Goal: Information Seeking & Learning: Learn about a topic

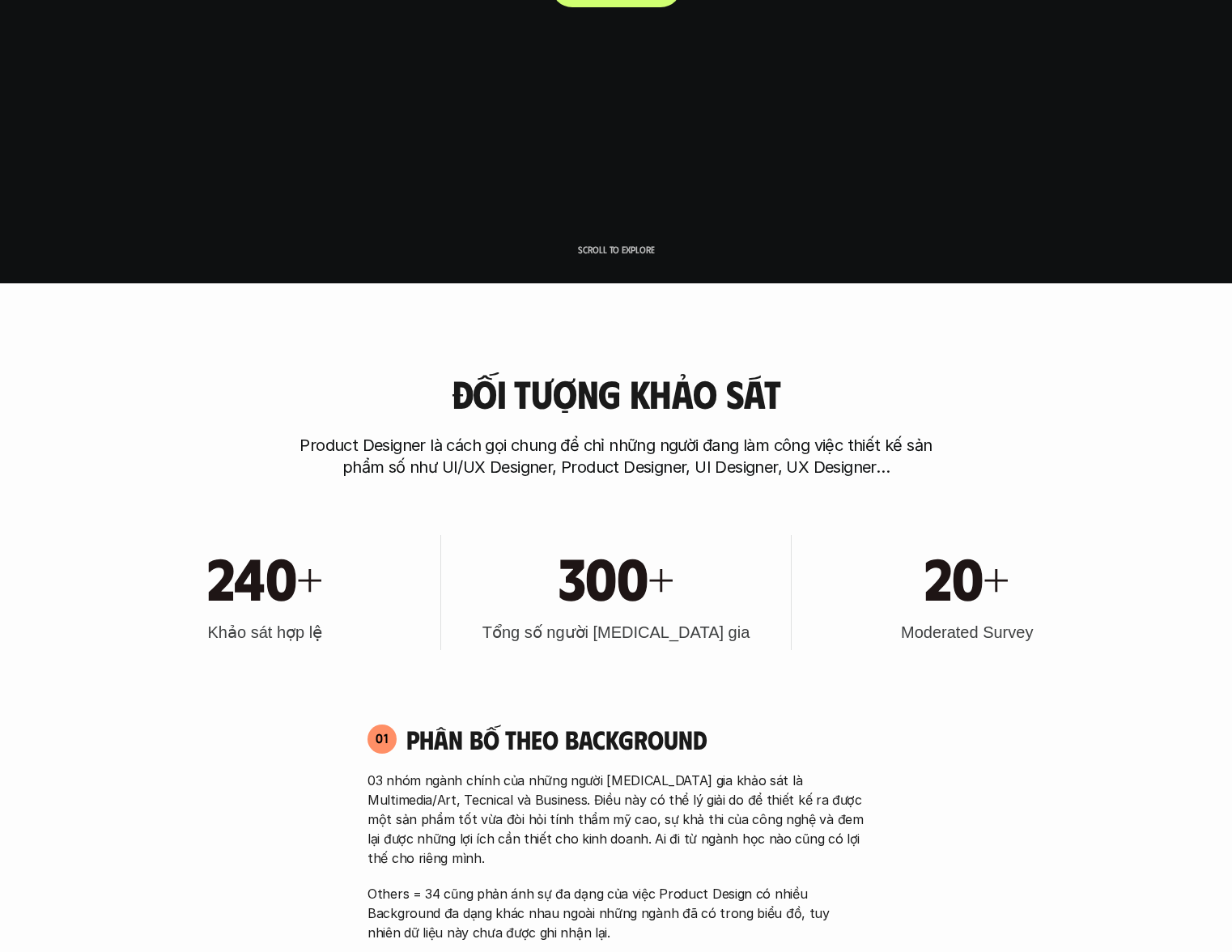
scroll to position [807, 0]
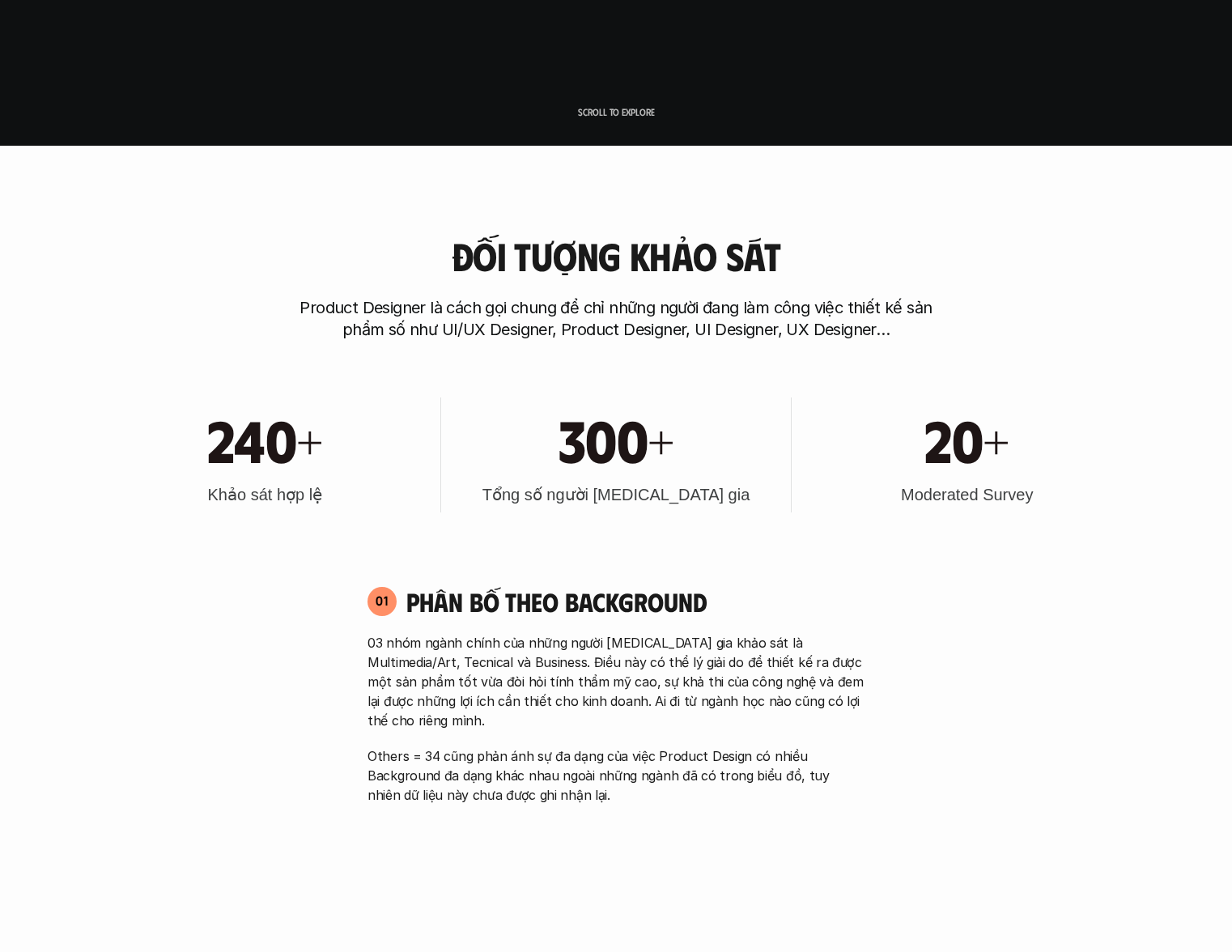
click at [940, 448] on h1 "20+" at bounding box center [968, 439] width 85 height 70
drag, startPoint x: 729, startPoint y: 467, endPoint x: 573, endPoint y: 450, distance: 156.9
click at [727, 467] on div "300+" at bounding box center [616, 439] width 334 height 70
click at [216, 446] on h1 "240+" at bounding box center [265, 439] width 116 height 70
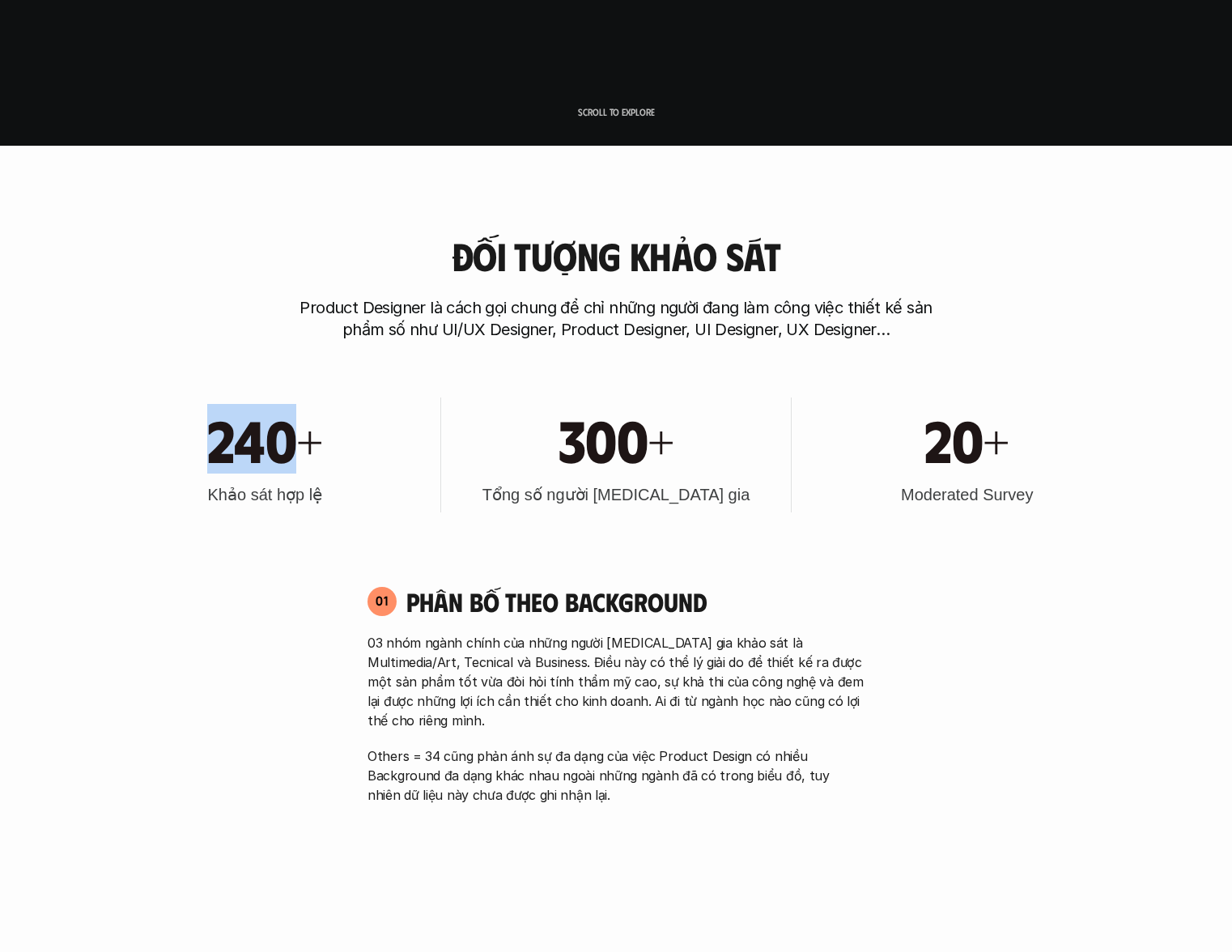
click at [216, 446] on h1 "240+" at bounding box center [265, 439] width 116 height 70
click at [792, 413] on div "240+ Khảo sát hợp lệ 300+ Tổng số người [MEDICAL_DATA] gia 20+ Moderated Survey" at bounding box center [616, 455] width 1036 height 163
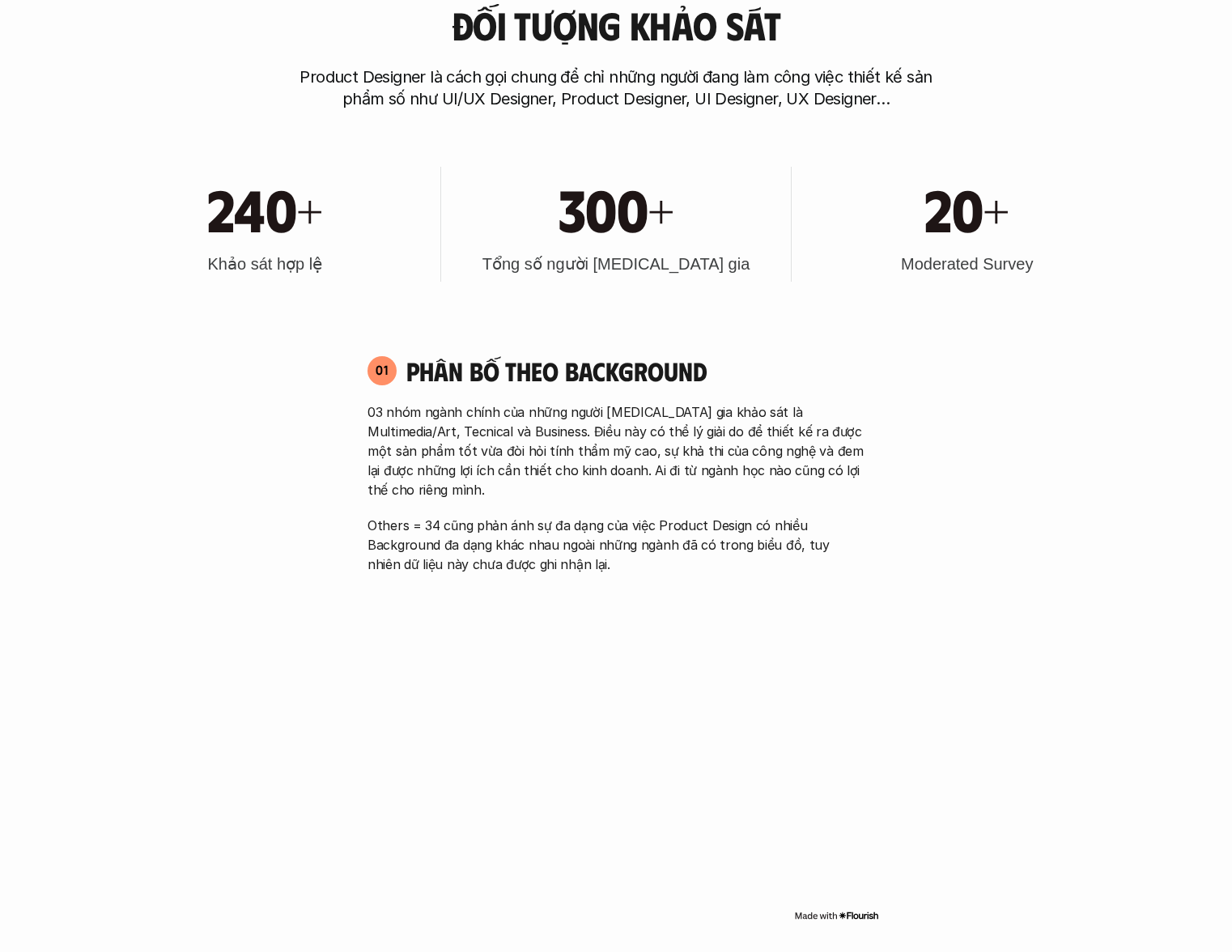
click at [792, 413] on p "03 nhóm ngành chính của những người [MEDICAL_DATA] gia khảo sát là Multimedia/A…" at bounding box center [616, 450] width 497 height 97
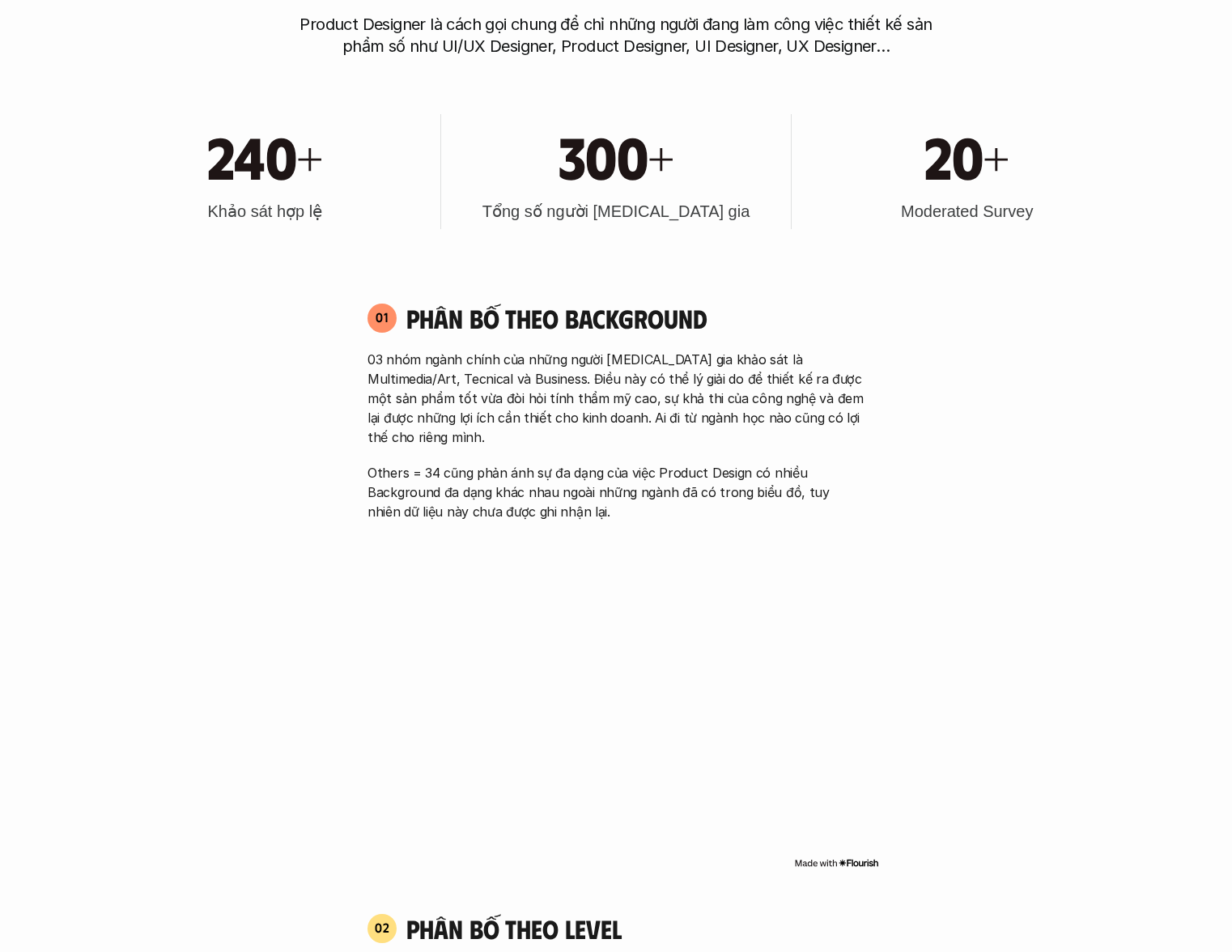
scroll to position [1168, 0]
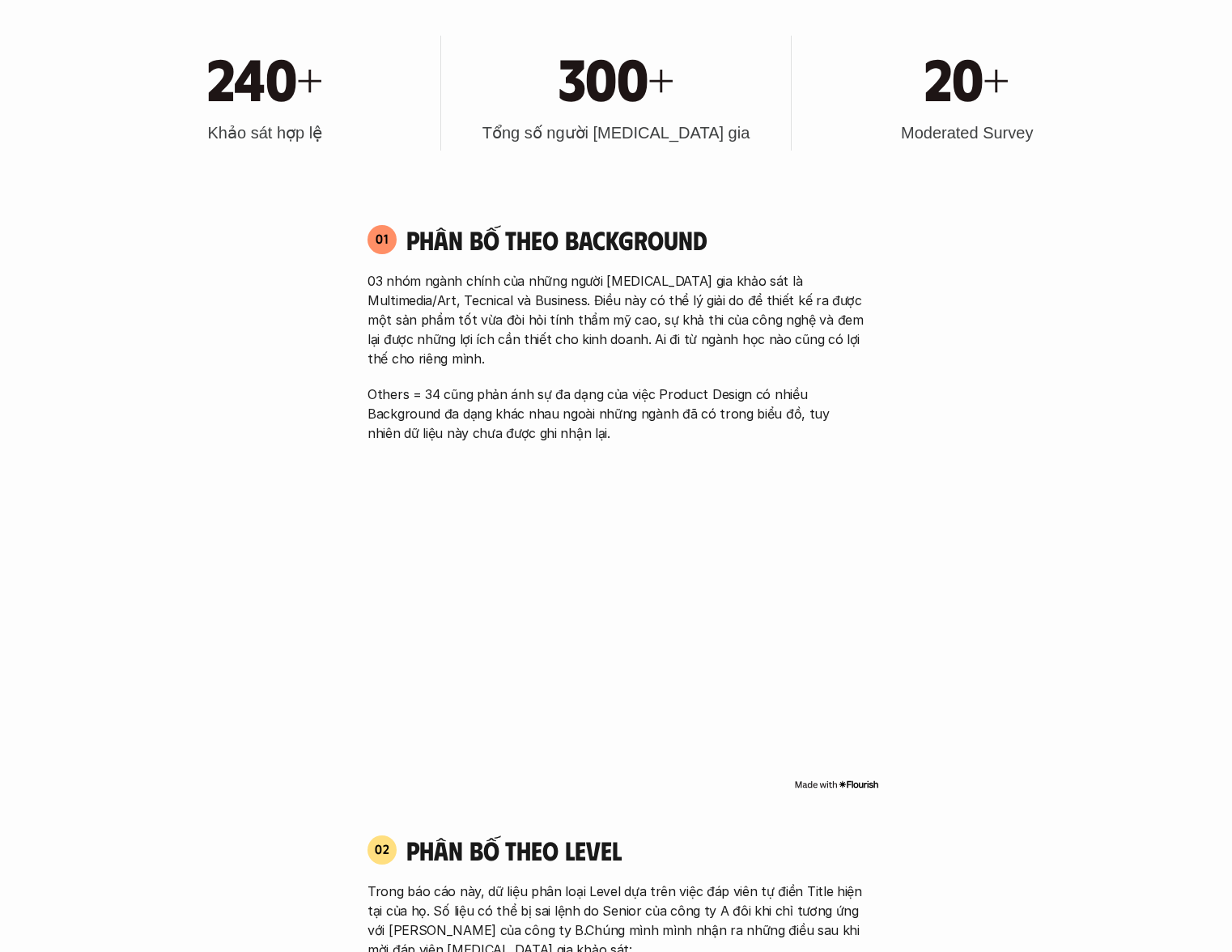
click at [686, 310] on p "03 nhóm ngành chính của những người [MEDICAL_DATA] gia khảo sát là Multimedia/A…" at bounding box center [616, 320] width 497 height 97
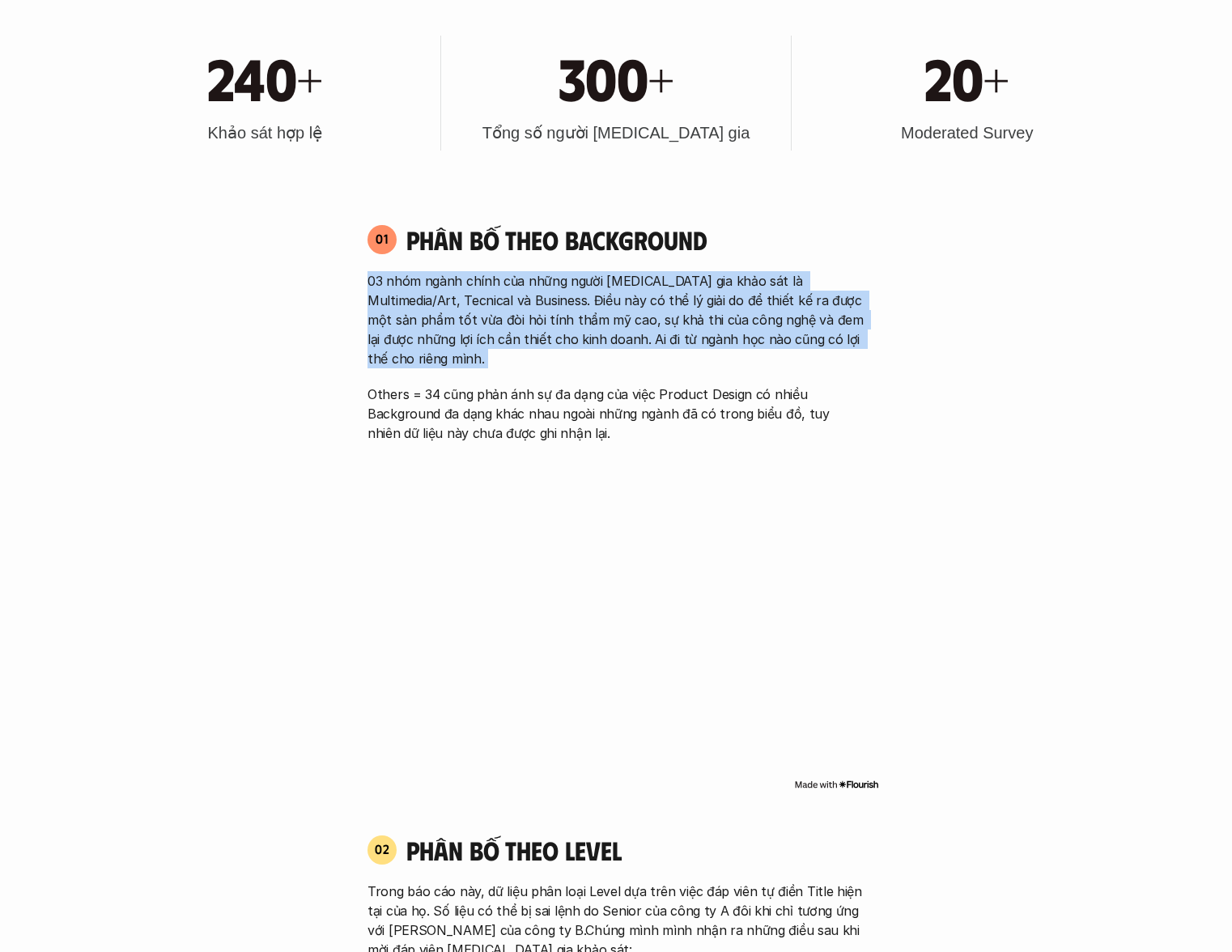
click at [686, 310] on p "03 nhóm ngành chính của những người [MEDICAL_DATA] gia khảo sát là Multimedia/A…" at bounding box center [616, 320] width 497 height 97
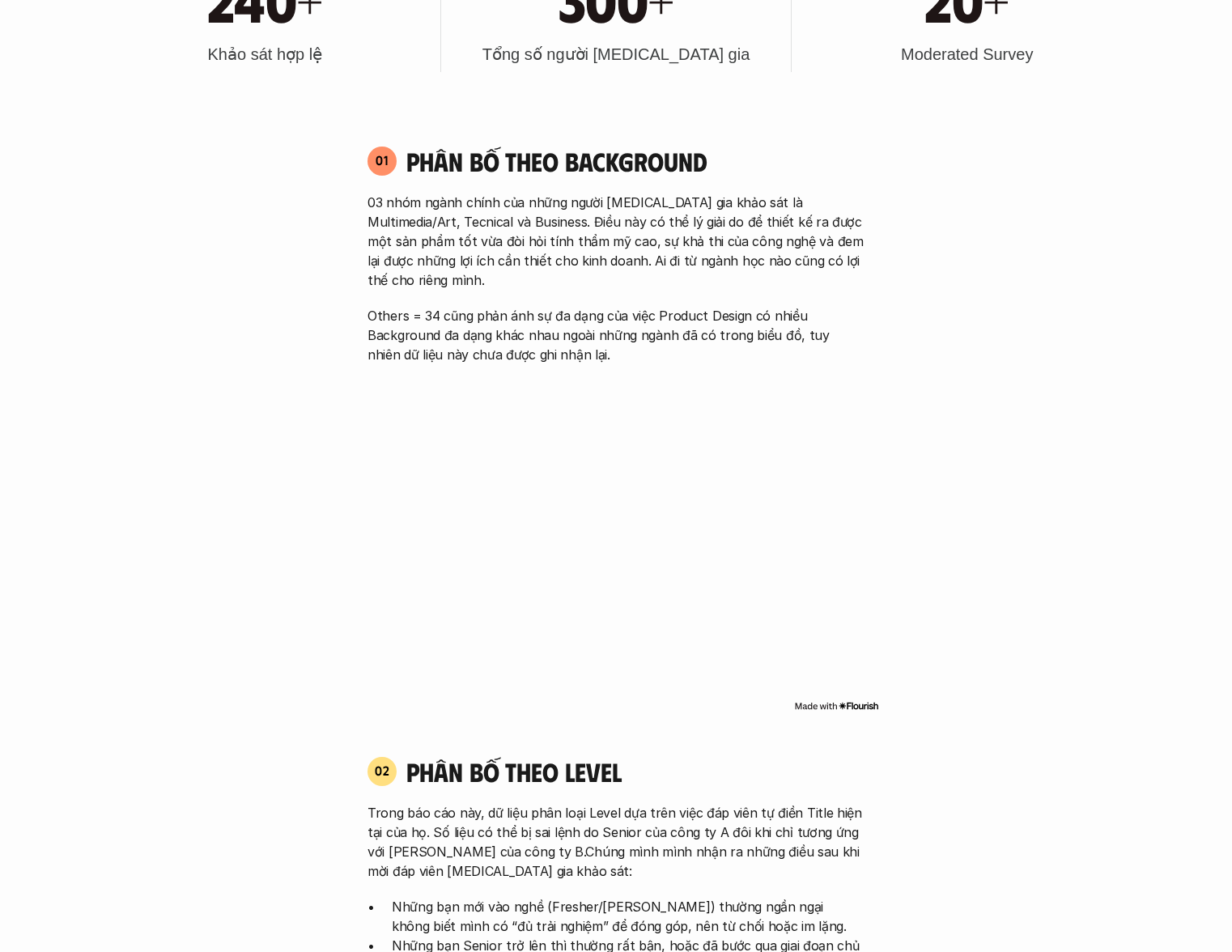
scroll to position [1259, 0]
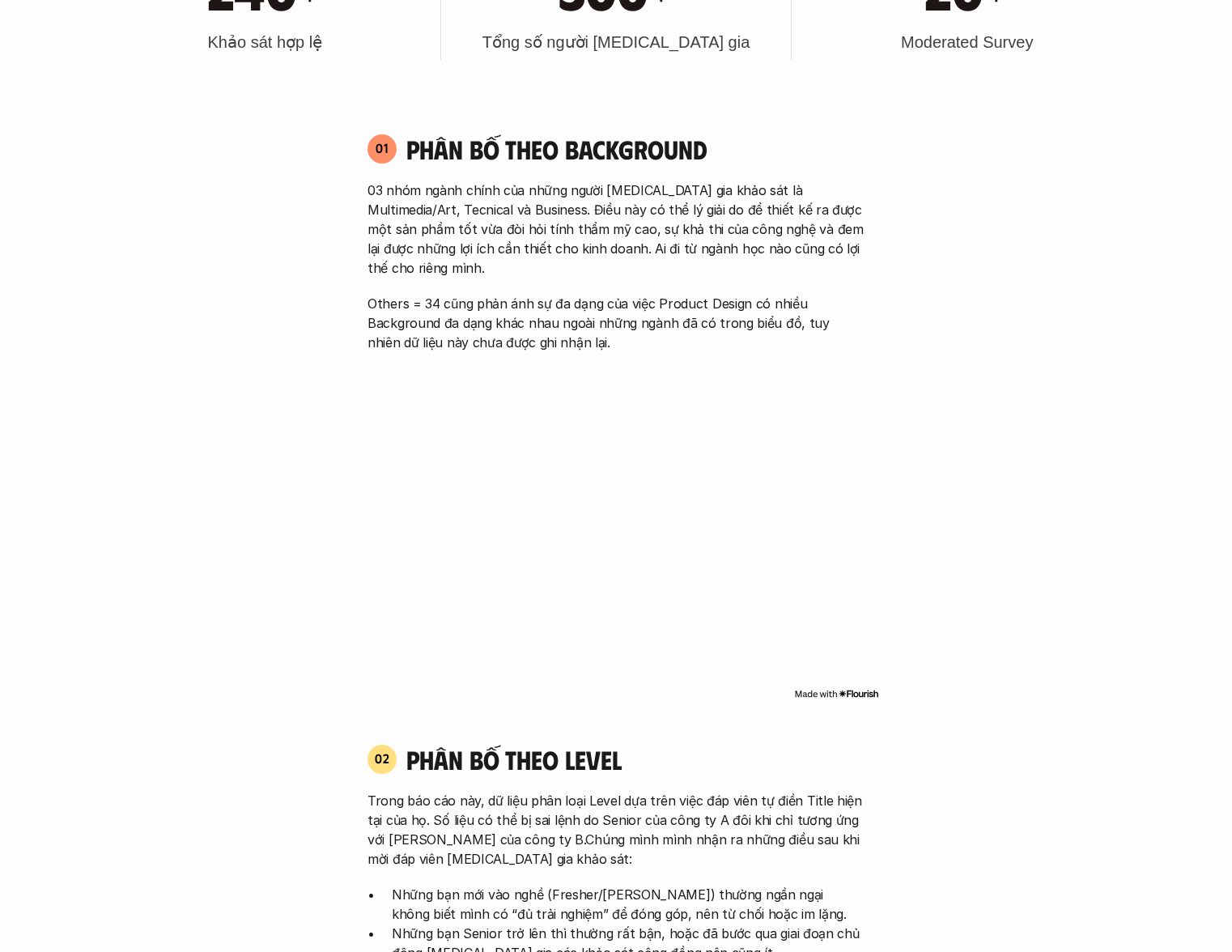
click at [480, 297] on p "Others = 34 cũng phản ánh sự đa dạng của việc Product Design có nhiều Backgroun…" at bounding box center [616, 323] width 497 height 59
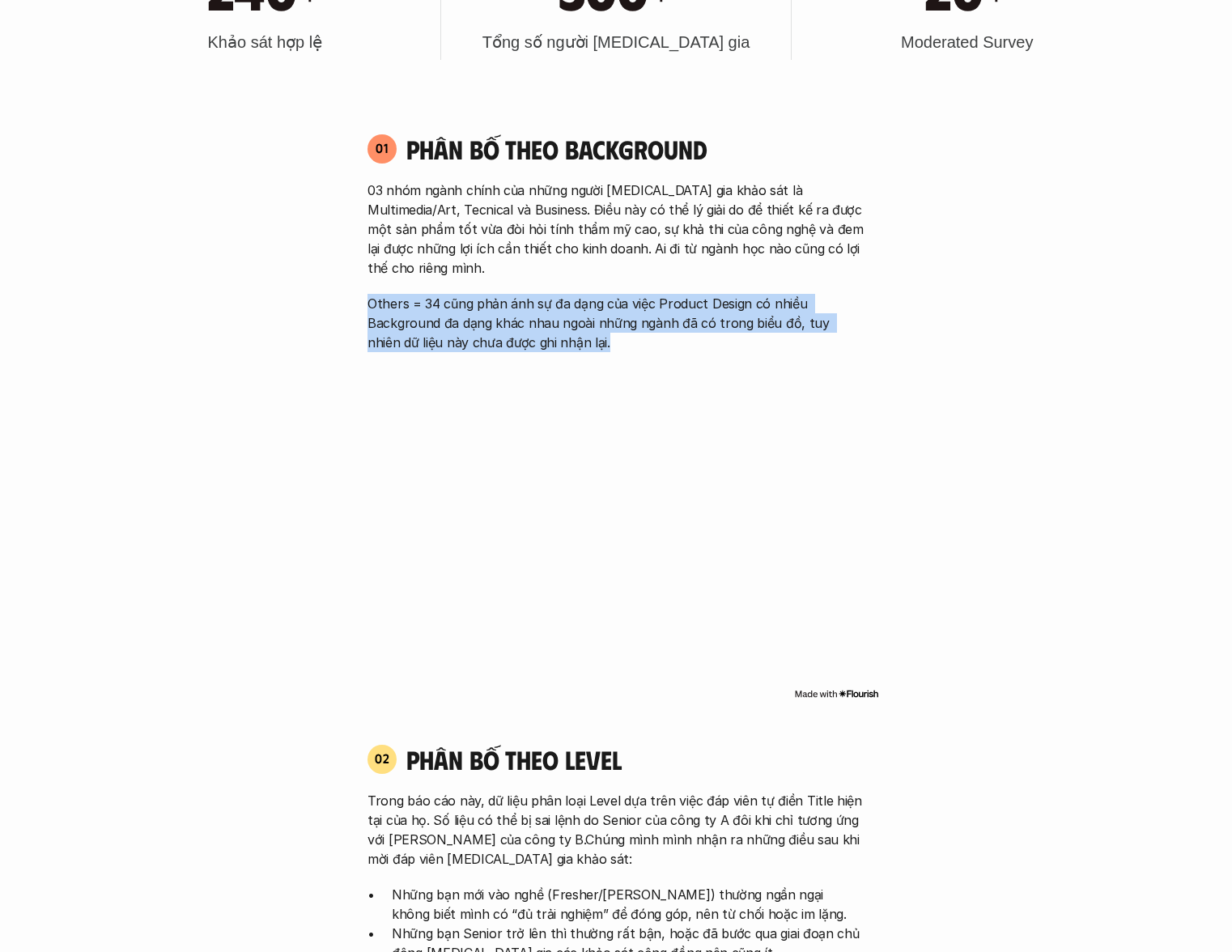
click at [480, 297] on p "Others = 34 cũng phản ánh sự đa dạng của việc Product Design có nhiều Backgroun…" at bounding box center [616, 323] width 497 height 59
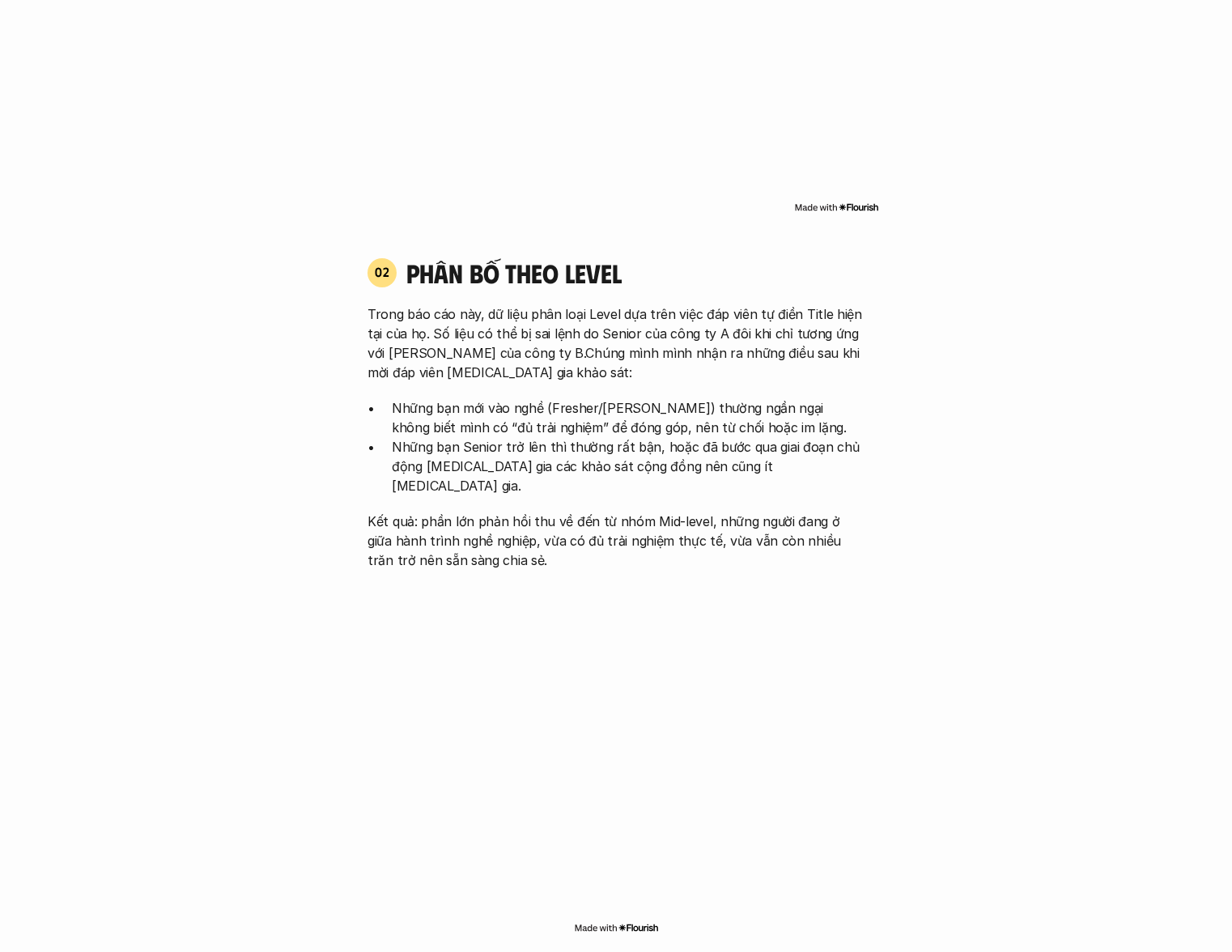
scroll to position [1781, 0]
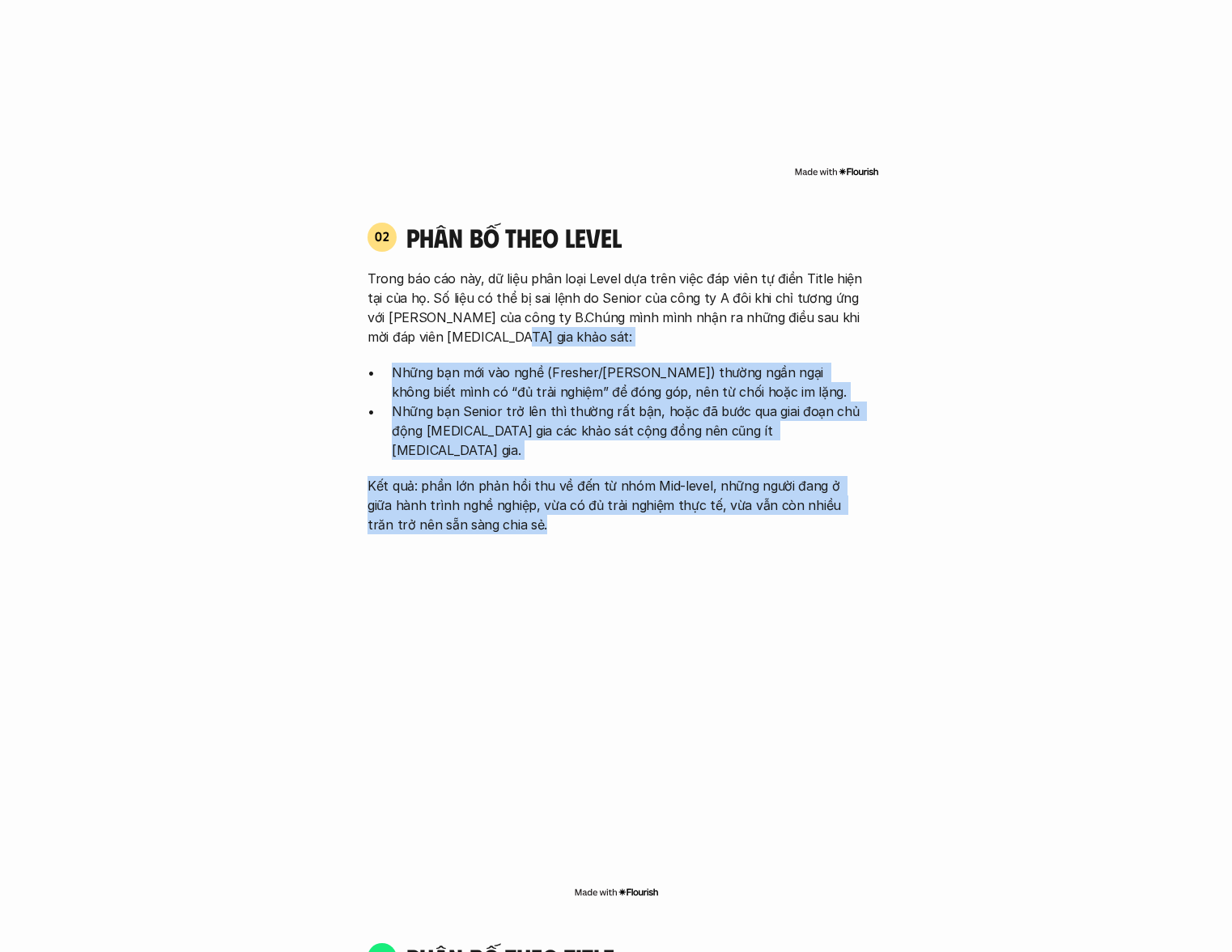
drag, startPoint x: 502, startPoint y: 311, endPoint x: 999, endPoint y: 489, distance: 527.9
click at [874, 386] on div "02 phân bố theo Level Trong báo cáo này, dữ liệu phân loại Level dựa trên việc …" at bounding box center [616, 377] width 526 height 314
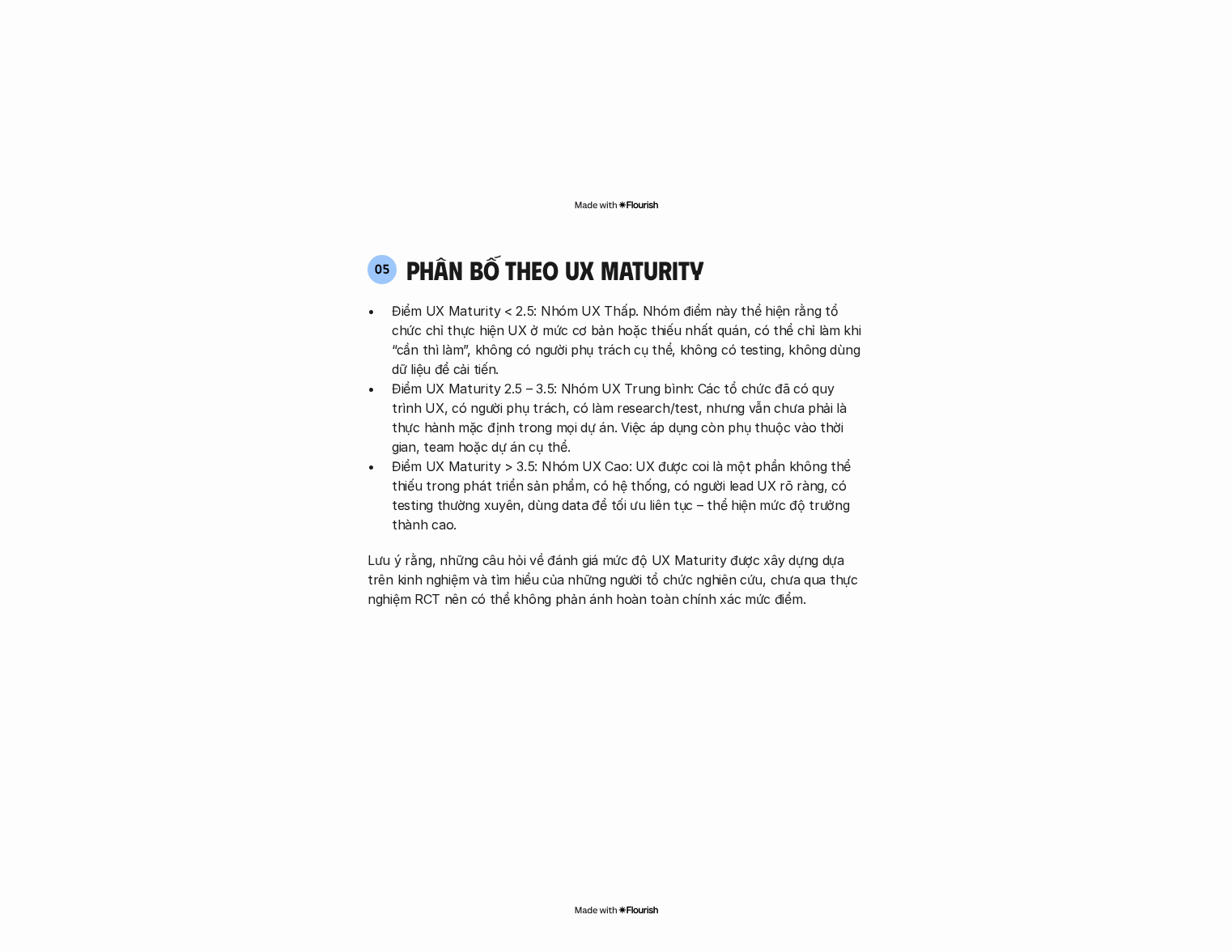
scroll to position [3401, 0]
click at [668, 551] on p "Lưu ý rằng, những câu hỏi về đánh giá mức độ UX Maturity được xây dựng dựa trên…" at bounding box center [616, 580] width 497 height 59
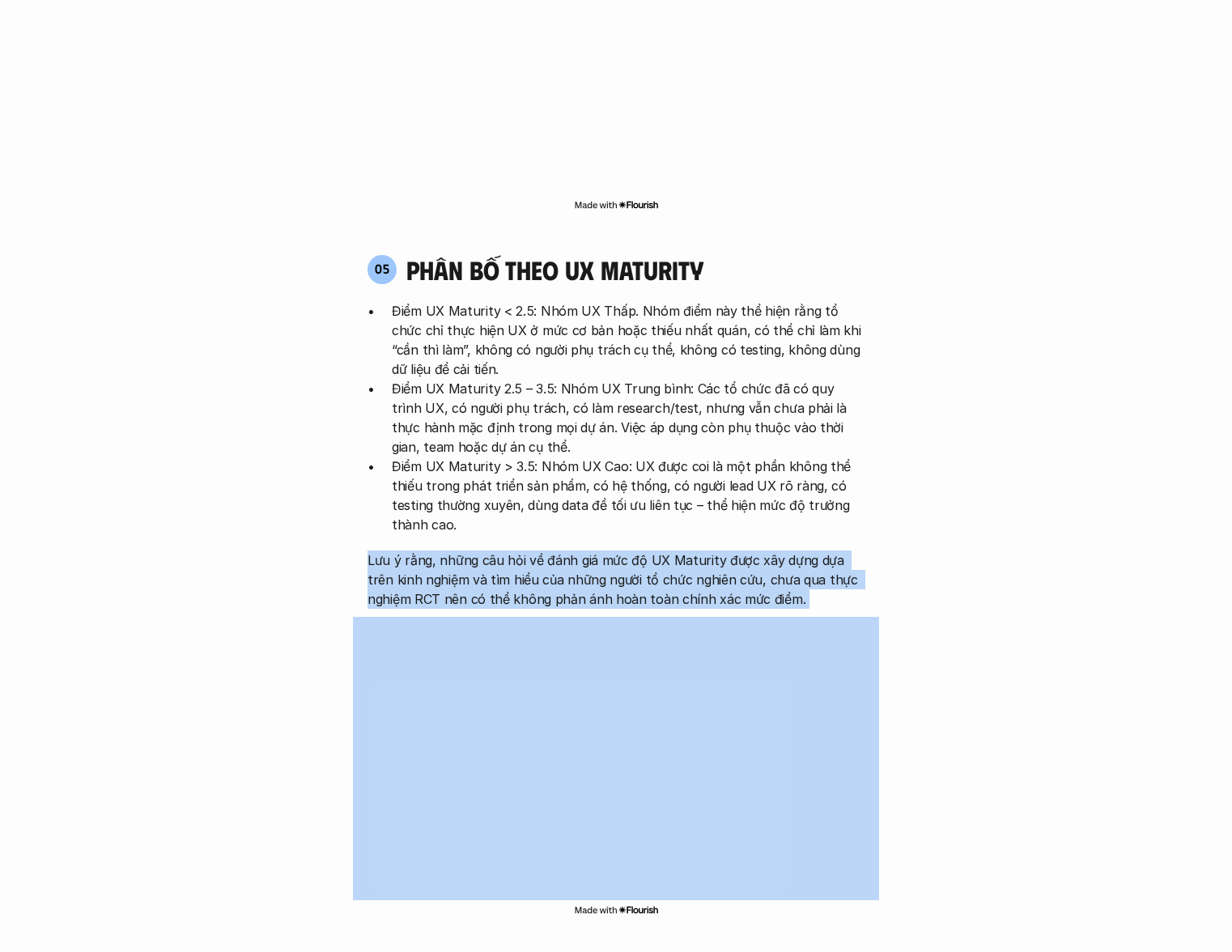
click at [668, 551] on p "Lưu ý rằng, những câu hỏi về đánh giá mức độ UX Maturity được xây dựng dựa trên…" at bounding box center [616, 580] width 497 height 59
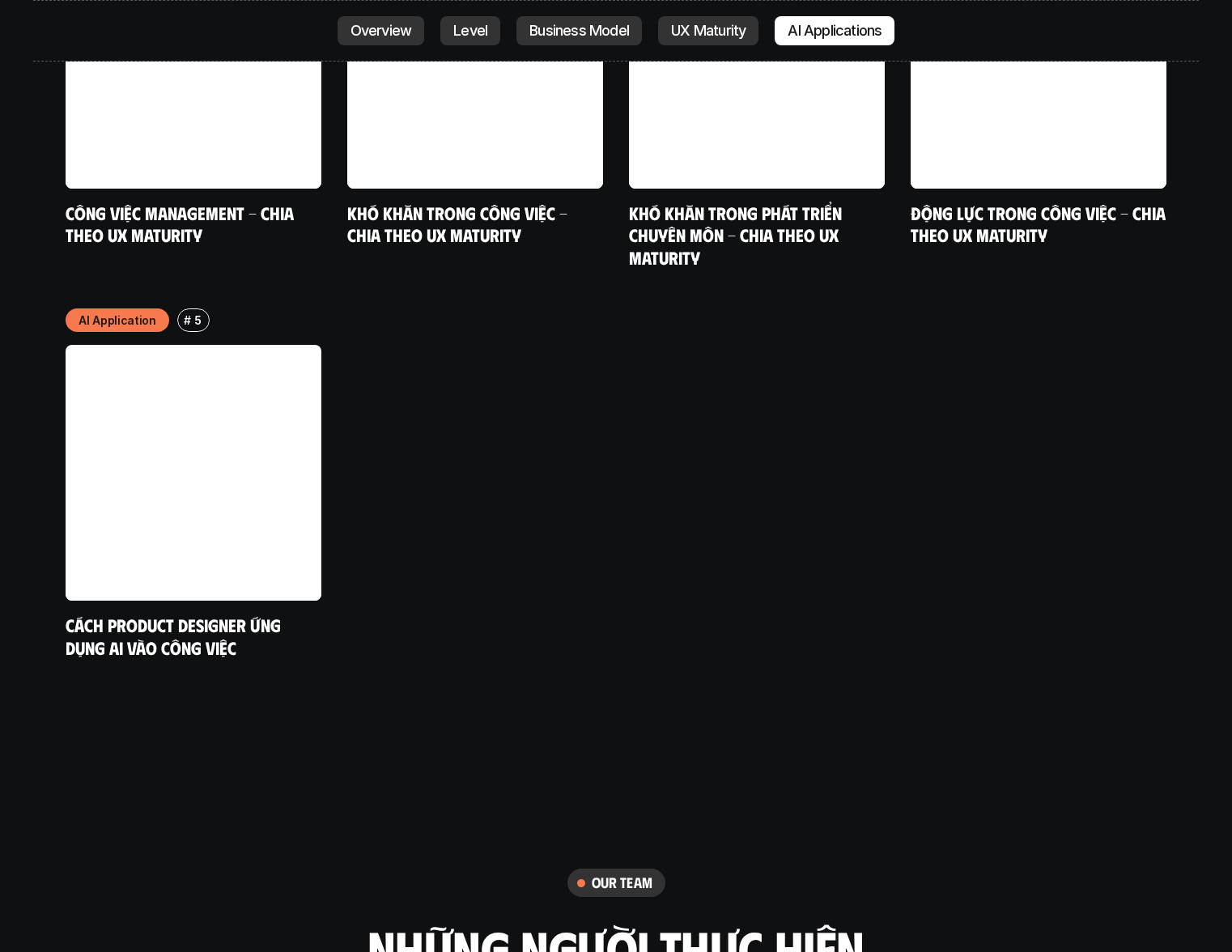
scroll to position [8314, 0]
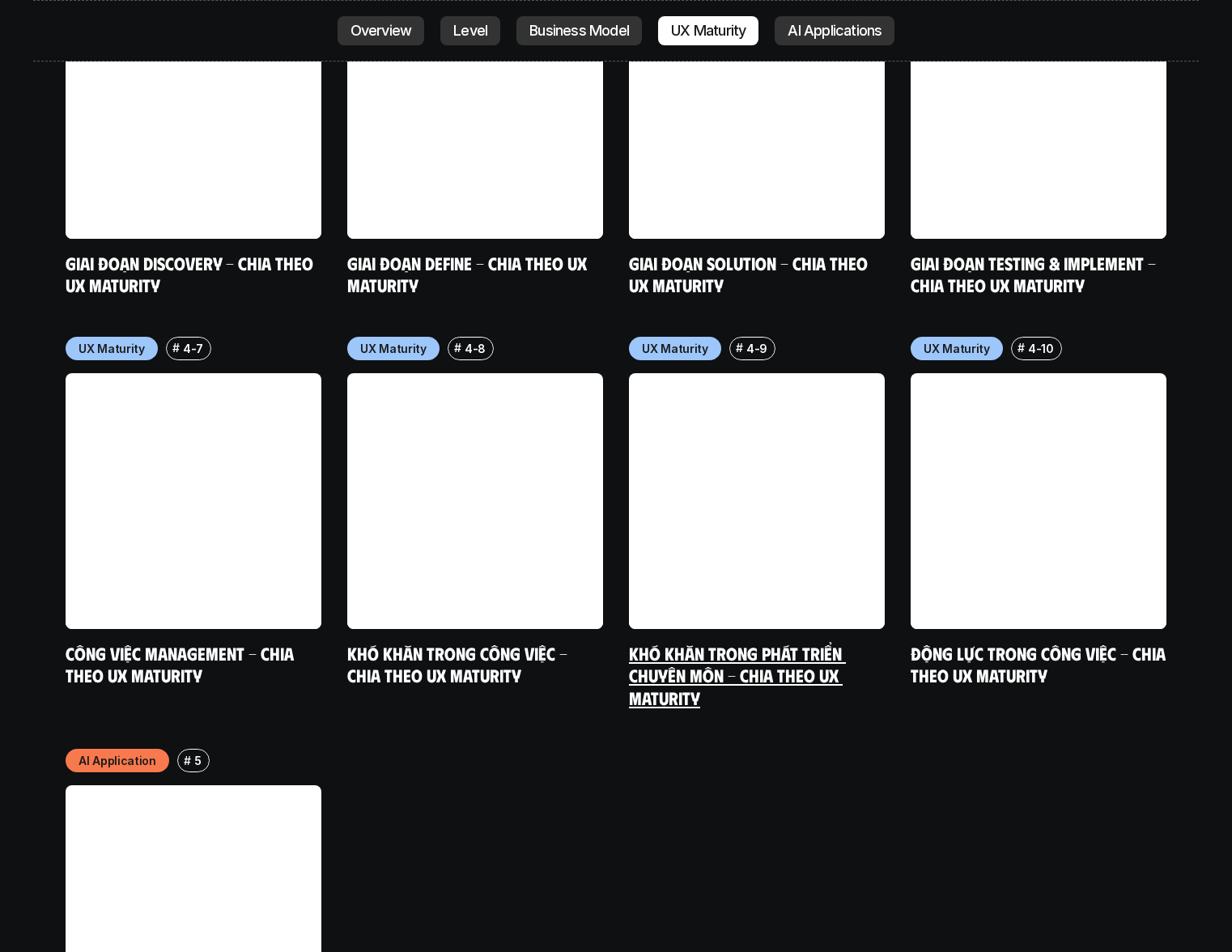
click at [801, 484] on link at bounding box center [757, 501] width 256 height 256
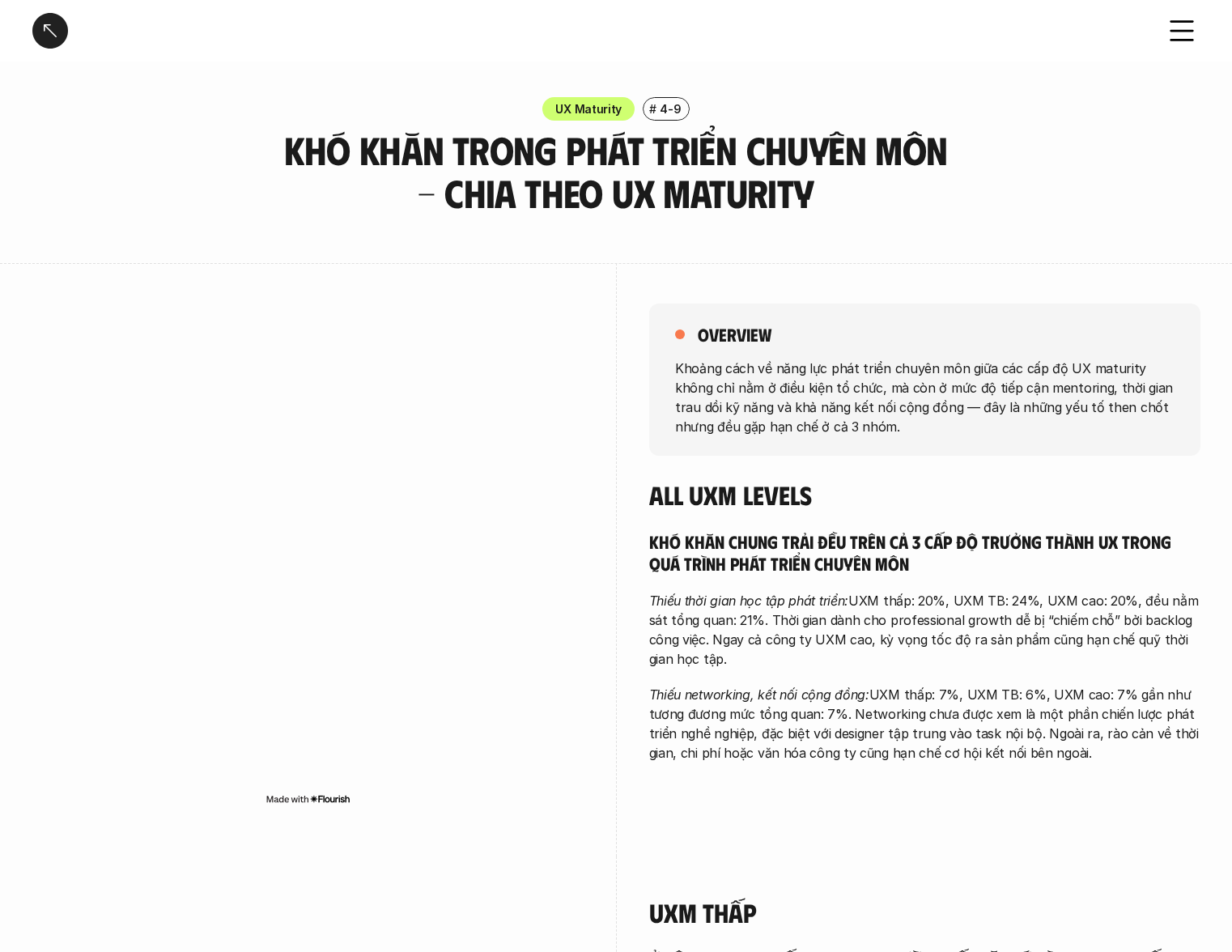
click at [793, 378] on p "Khoảng cách về năng lực phát triển chuyên môn giữa các cấp độ UX maturity không…" at bounding box center [925, 396] width 500 height 77
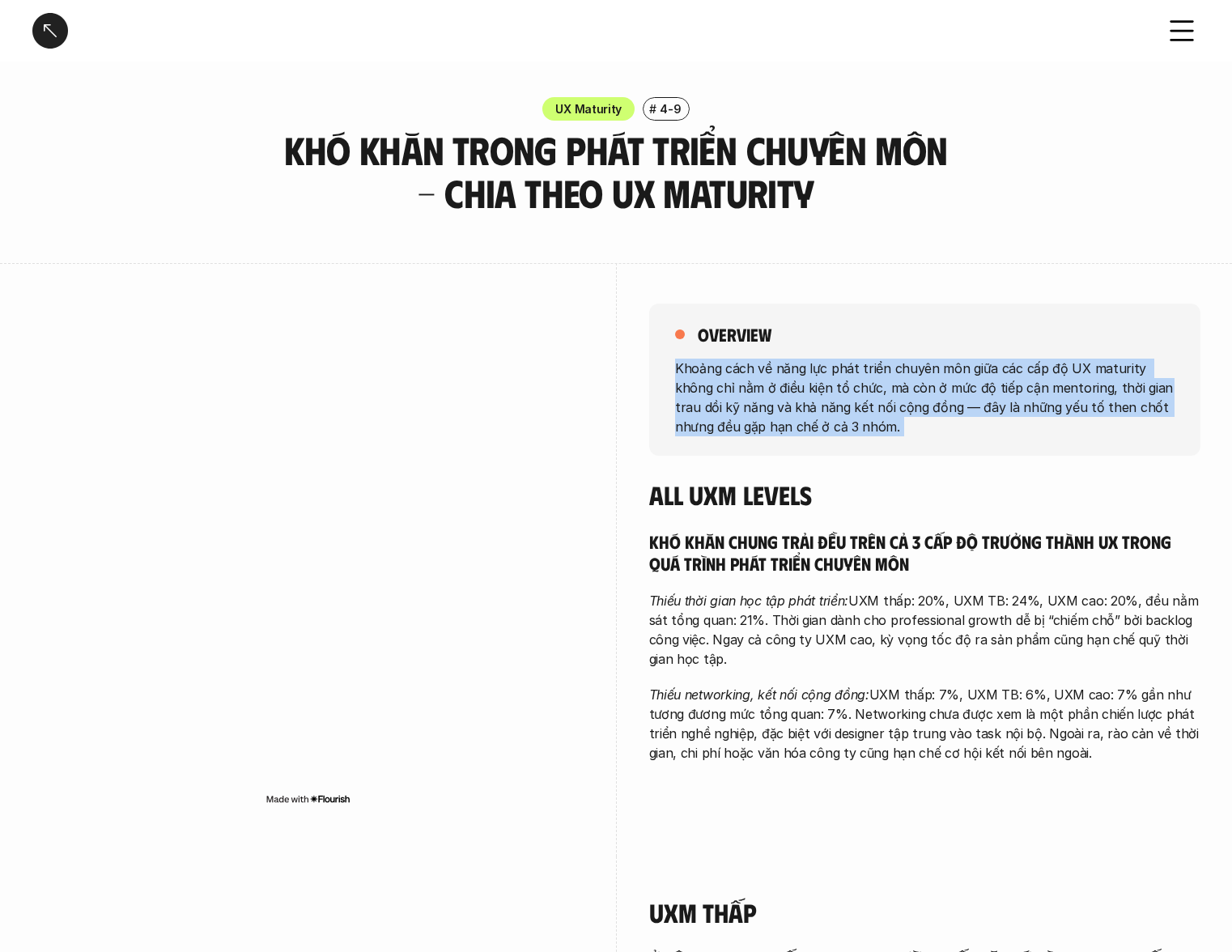
click at [793, 378] on p "Khoảng cách về năng lực phát triển chuyên môn giữa các cấp độ UX maturity không…" at bounding box center [925, 396] width 500 height 77
click at [771, 414] on p "Khoảng cách về năng lực phát triển chuyên môn giữa các cấp độ UX maturity không…" at bounding box center [925, 396] width 500 height 77
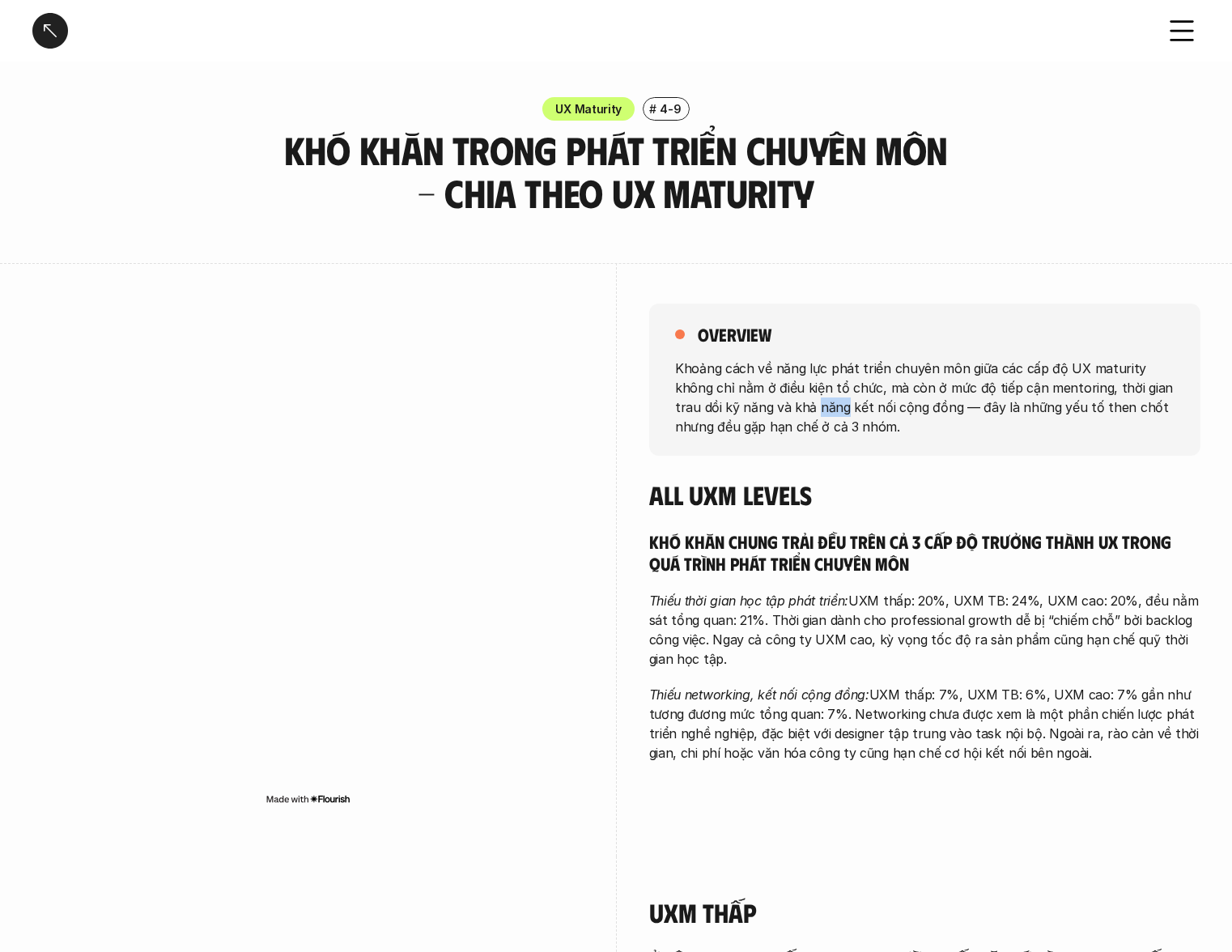
click at [771, 414] on p "Khoảng cách về năng lực phát triển chuyên môn giữa các cấp độ UX maturity không…" at bounding box center [925, 396] width 500 height 77
click at [750, 483] on h4 "All UXM levels" at bounding box center [925, 495] width 552 height 31
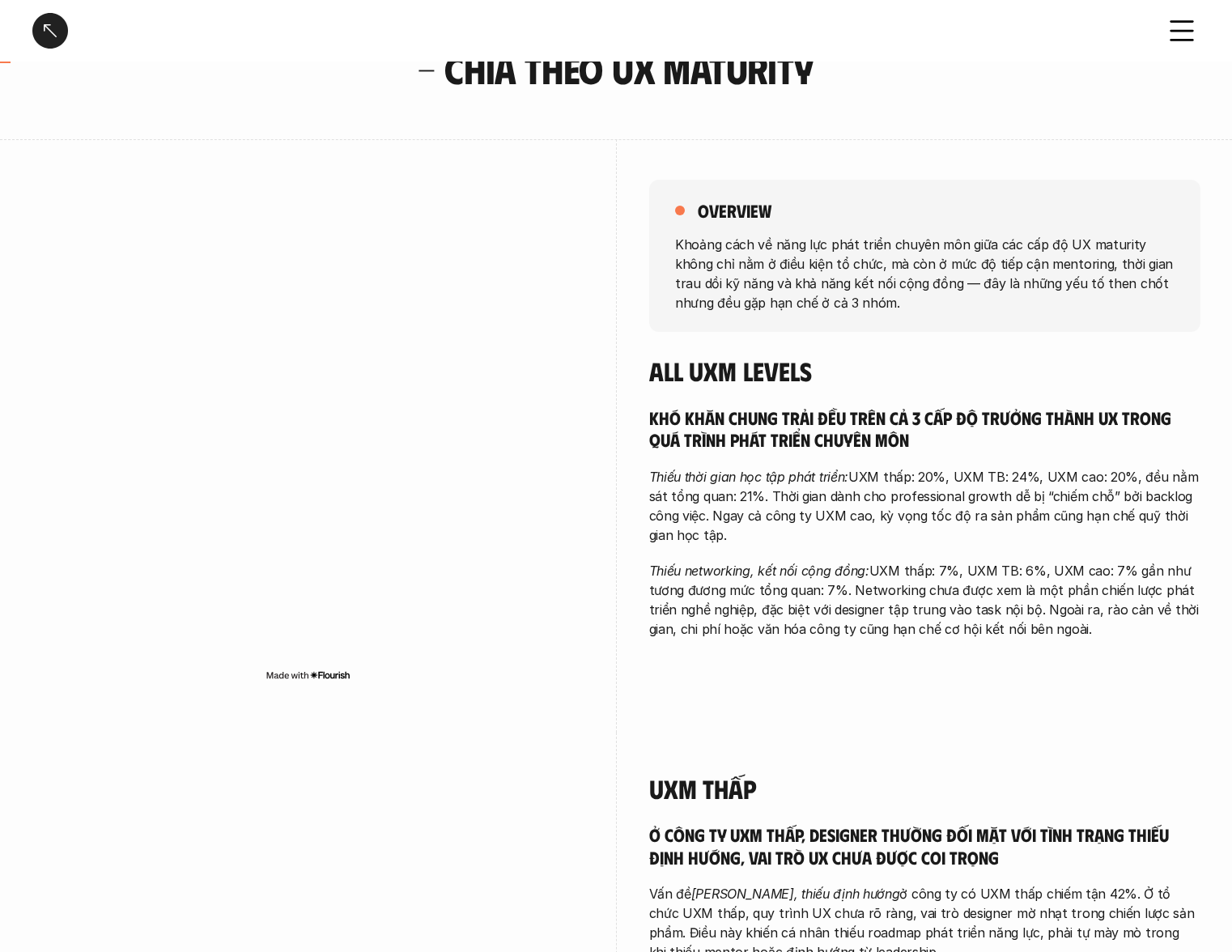
click at [725, 558] on div "Khó khăn chung trải đều trên cả 3 cấp độ trưởng thành UX trong quá trình phát t…" at bounding box center [925, 522] width 552 height 232
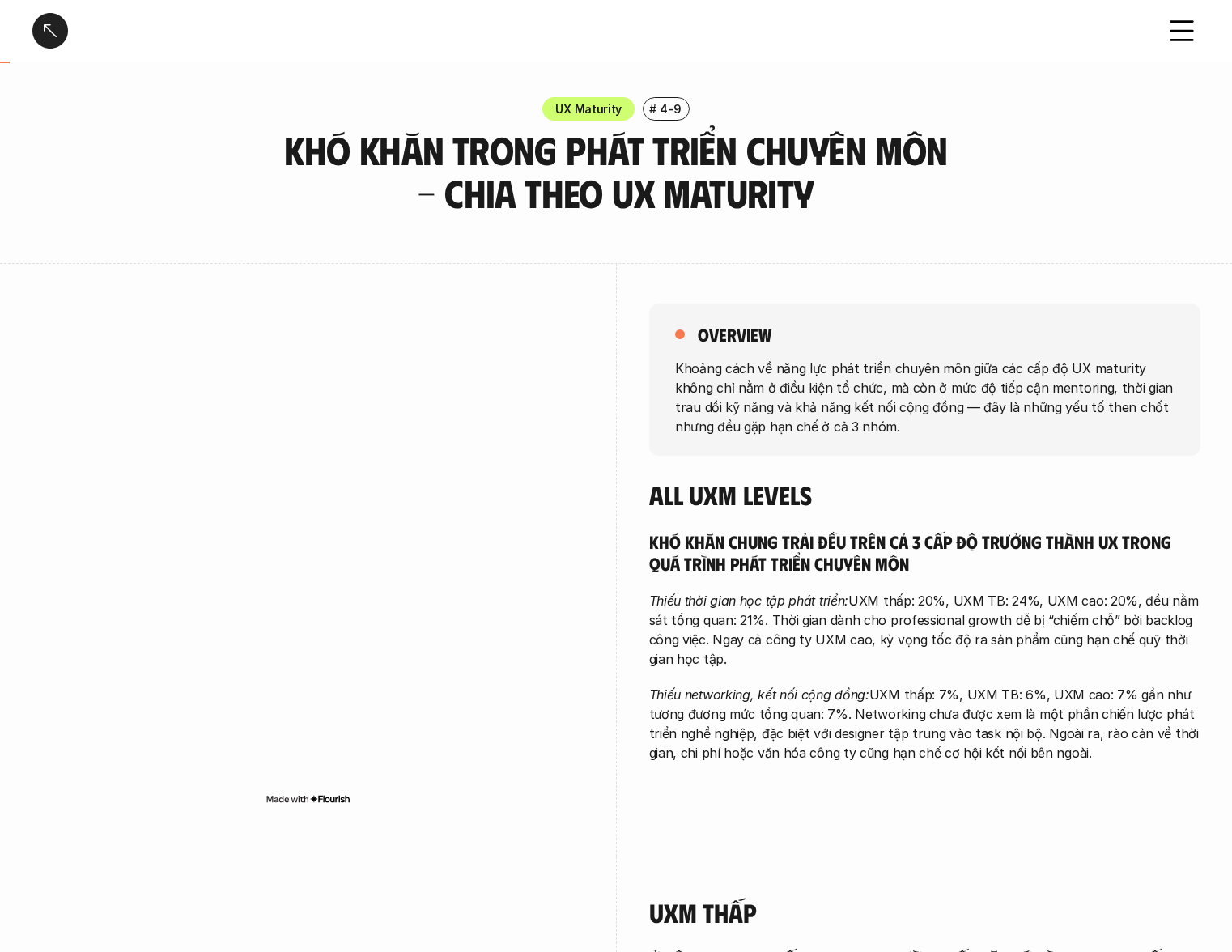
click at [790, 439] on div "overview Khoảng cách về năng lực phát triển chuyên môn giữa các cấp độ UX matur…" at bounding box center [925, 379] width 552 height 152
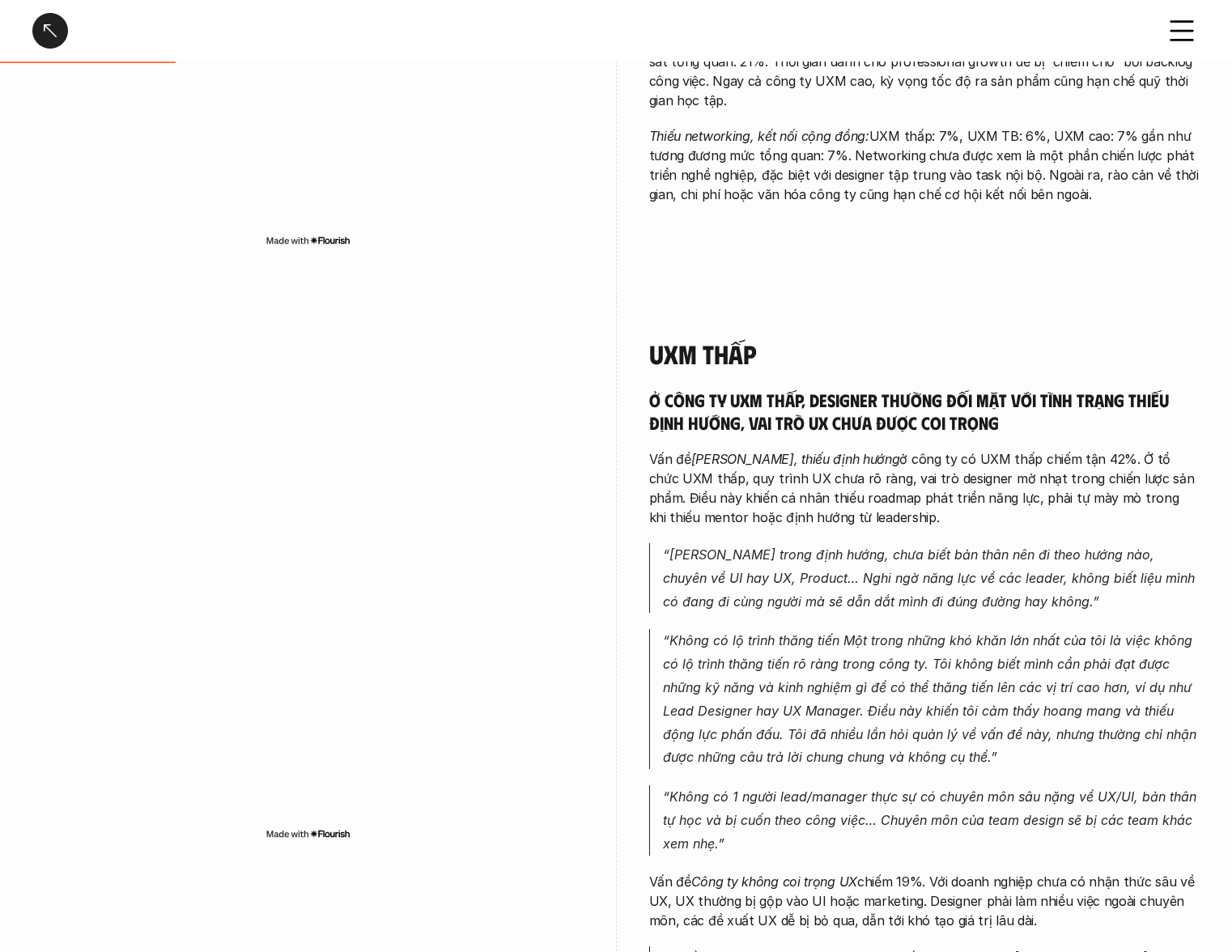
scroll to position [559, 0]
click at [741, 425] on h5 "Ở công ty UXM thấp, designer thường đối mặt với tình trạng thiếu định hướng, va…" at bounding box center [925, 410] width 552 height 44
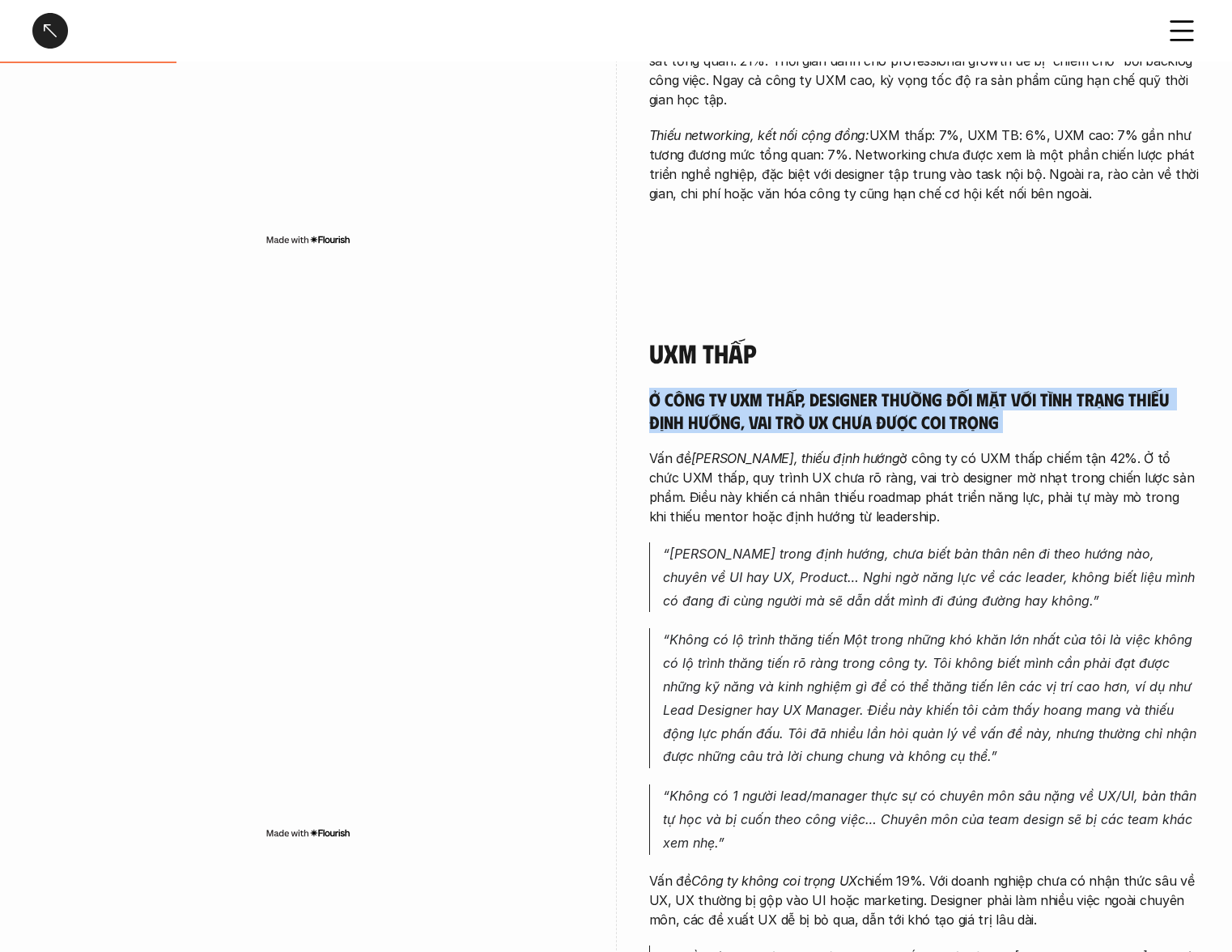
click at [741, 425] on h5 "Ở công ty UXM thấp, designer thường đối mặt với tình trạng thiếu định hướng, va…" at bounding box center [925, 410] width 552 height 44
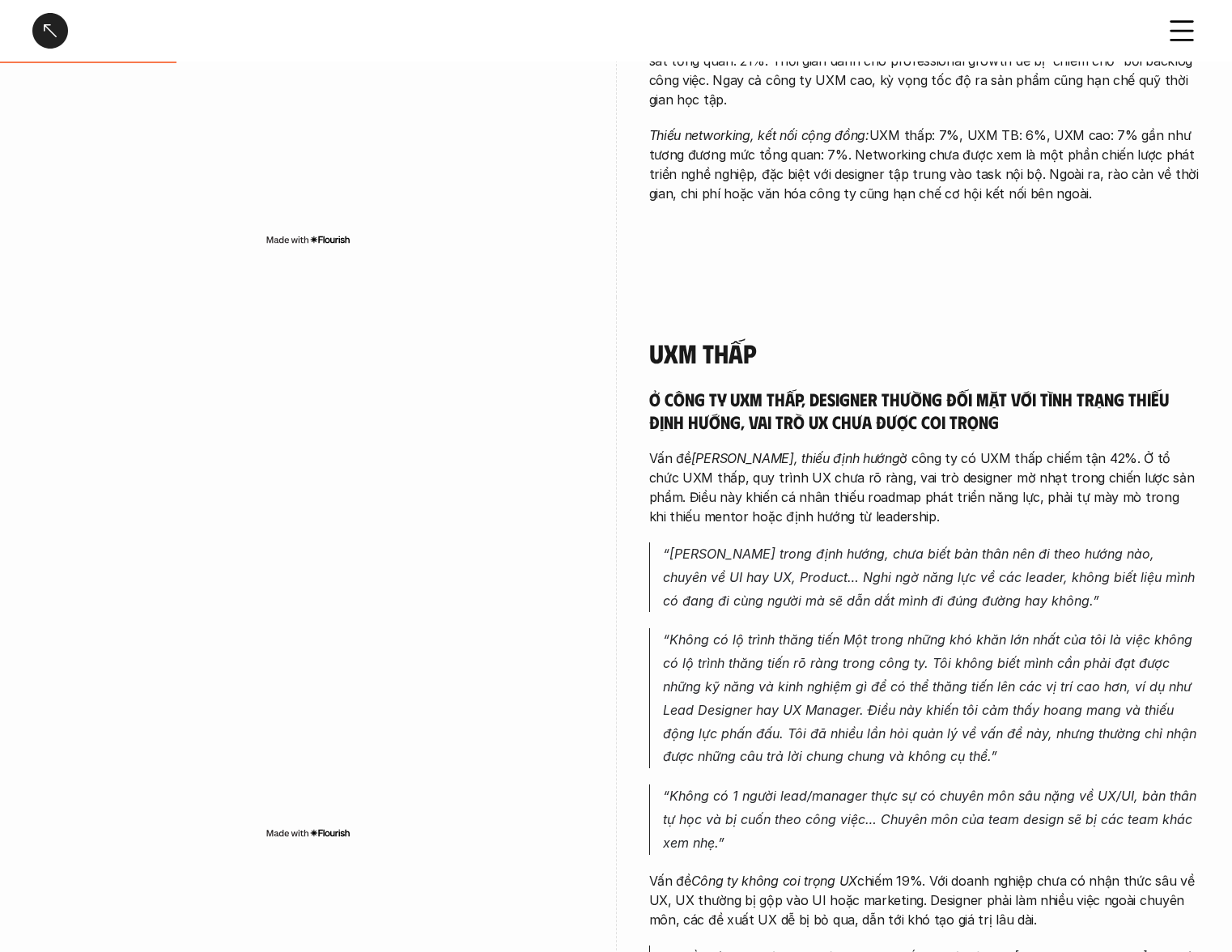
click at [724, 504] on p "Vấn đề Mông lung, thiếu định hướng ở công ty có UXM thấp chiếm tận 42%. Ở tổ ch…" at bounding box center [925, 487] width 552 height 77
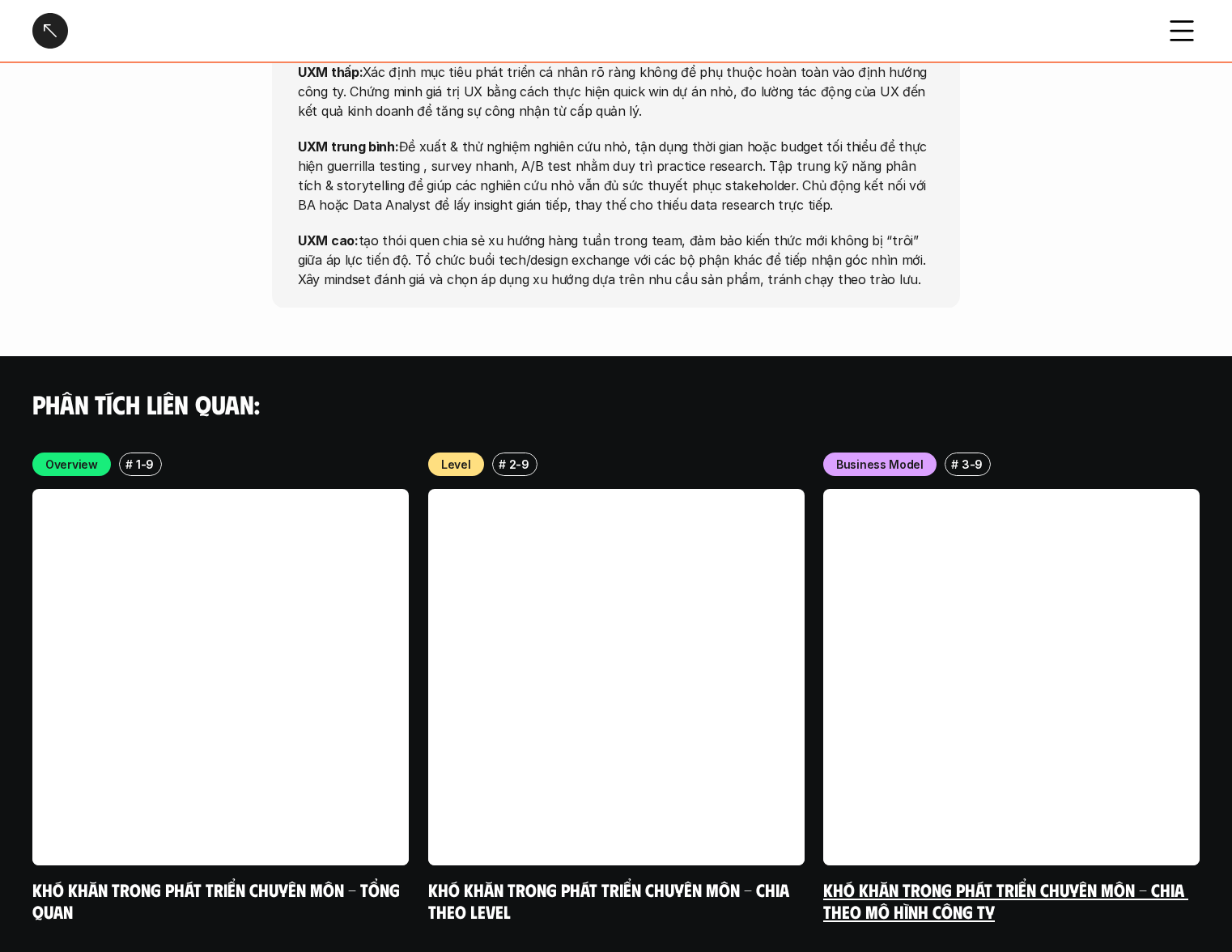
scroll to position [3381, 0]
